Goal: Task Accomplishment & Management: Complete application form

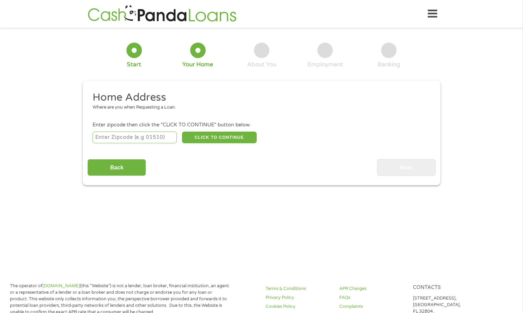
click at [135, 138] on input "number" at bounding box center [135, 137] width 85 height 12
type input "3"
type input "63033"
click at [201, 137] on button "CLICK TO CONTINUE" at bounding box center [219, 137] width 75 height 12
type input "63033"
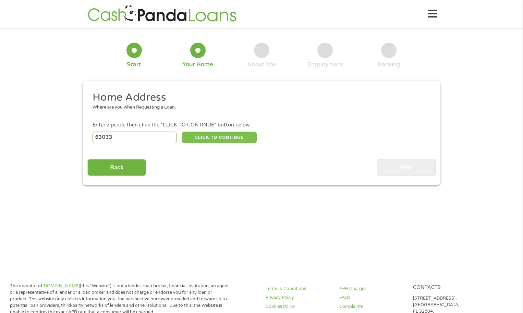
type input "Florissant"
select select "[US_STATE]"
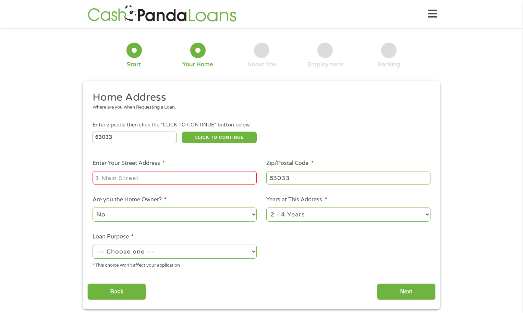
click at [146, 177] on input "Enter Your Street Address *" at bounding box center [175, 177] width 164 height 13
type input "[STREET_ADDRESS]"
click at [249, 212] on select "No Yes" at bounding box center [175, 214] width 164 height 14
select select "yes"
click at [93, 207] on select "No Yes" at bounding box center [175, 214] width 164 height 14
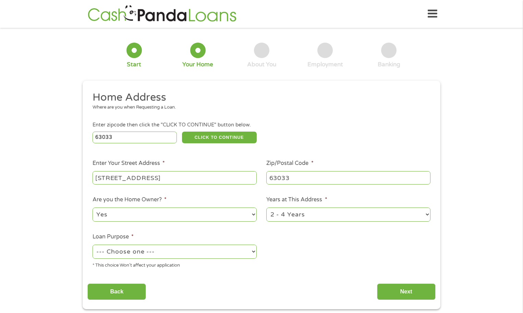
click at [427, 211] on select "1 Year or less 1 - 2 Years 2 - 4 Years Over 4 Years" at bounding box center [349, 214] width 164 height 14
click at [267, 207] on select "1 Year or less 1 - 2 Years 2 - 4 Years Over 4 Years" at bounding box center [349, 214] width 164 height 14
click at [251, 250] on select "--- Choose one --- Pay Bills Debt Consolidation Home Improvement Major Purchase…" at bounding box center [175, 251] width 164 height 14
select select "shorttermcash"
click at [93, 244] on select "--- Choose one --- Pay Bills Debt Consolidation Home Improvement Major Purchase…" at bounding box center [175, 251] width 164 height 14
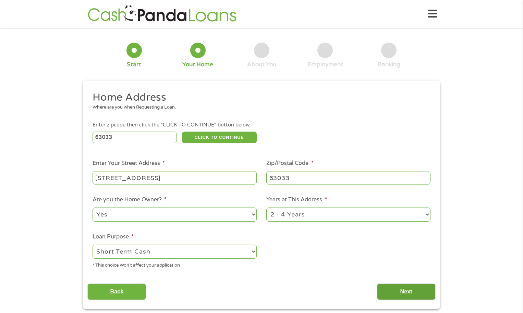
click at [395, 285] on input "Next" at bounding box center [406, 291] width 59 height 17
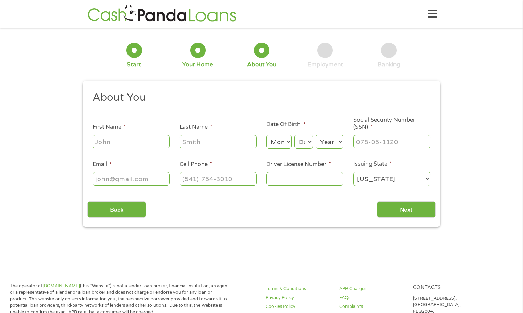
click at [139, 140] on input "First Name *" at bounding box center [131, 141] width 77 height 13
type input "[PERSON_NAME]"
click at [196, 140] on input "Last Name *" at bounding box center [218, 141] width 77 height 13
type input "White"
click at [288, 142] on select "Month 1 2 3 4 5 6 7 8 9 10 11 12" at bounding box center [279, 141] width 25 height 14
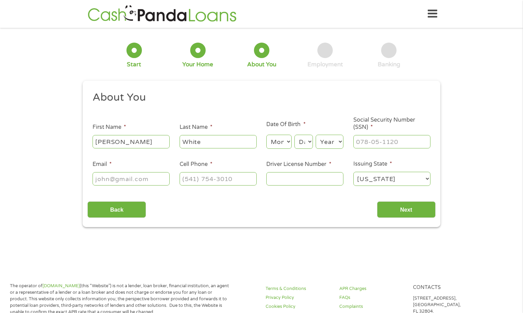
select select "5"
click at [267, 134] on select "Month 1 2 3 4 5 6 7 8 9 10 11 12" at bounding box center [279, 141] width 25 height 14
click at [308, 143] on select "Day 1 2 3 4 5 6 7 8 9 10 11 12 13 14 15 16 17 18 19 20 21 22 23 24 25 26 27 28 …" at bounding box center [304, 141] width 19 height 14
select select "22"
click at [295, 134] on select "Day 1 2 3 4 5 6 7 8 9 10 11 12 13 14 15 16 17 18 19 20 21 22 23 24 25 26 27 28 …" at bounding box center [304, 141] width 19 height 14
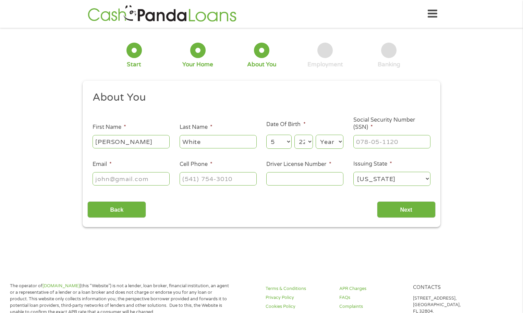
click at [336, 140] on select "Year [DATE] 2006 2005 2004 2003 2002 2001 2000 1999 1998 1997 1996 1995 1994 19…" at bounding box center [330, 141] width 28 height 14
select select "1987"
click at [316, 134] on select "Year [DATE] 2006 2005 2004 2003 2002 2001 2000 1999 1998 1997 1996 1995 1994 19…" at bounding box center [330, 141] width 28 height 14
click at [158, 176] on input "Email *" at bounding box center [131, 178] width 77 height 13
type input "[EMAIL_ADDRESS][DOMAIN_NAME]"
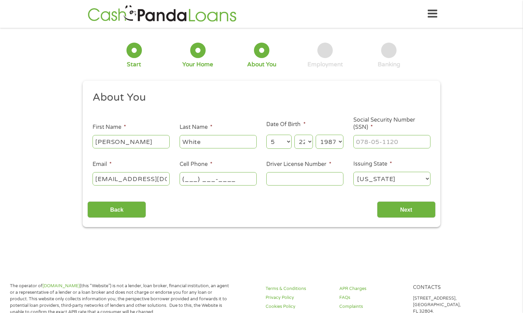
click at [200, 179] on input "(___) ___-____" at bounding box center [218, 178] width 77 height 13
type input "[PHONE_NUMBER]"
click at [388, 145] on input "___-__-____" at bounding box center [392, 141] width 77 height 13
type input "486-06-4248"
click at [329, 178] on input "Driver License Number *" at bounding box center [305, 178] width 77 height 13
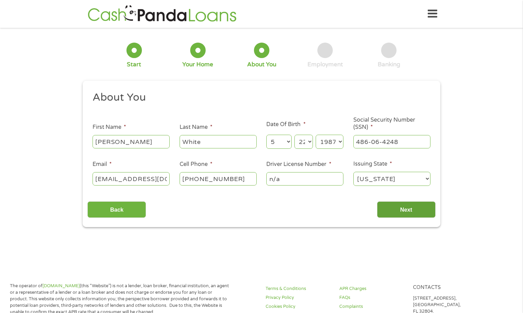
type input "n/a"
click at [404, 210] on input "Next" at bounding box center [406, 209] width 59 height 17
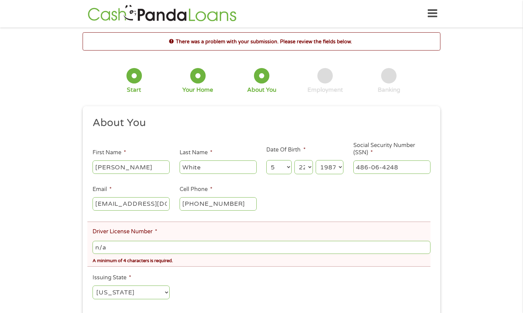
scroll to position [0, 0]
